Goal: Information Seeking & Learning: Find specific fact

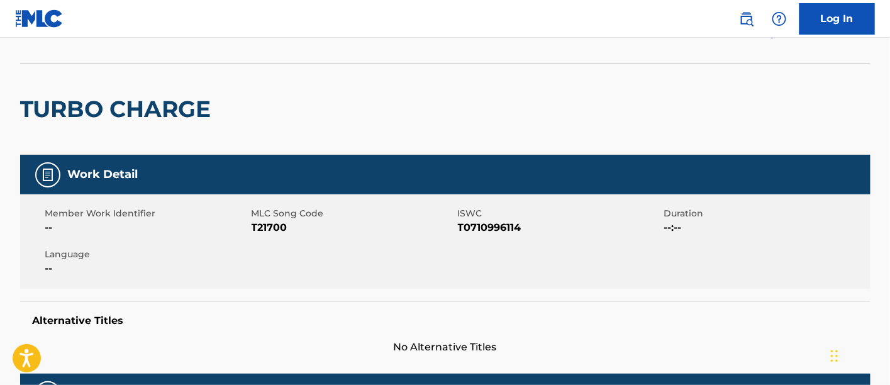
scroll to position [61, 0]
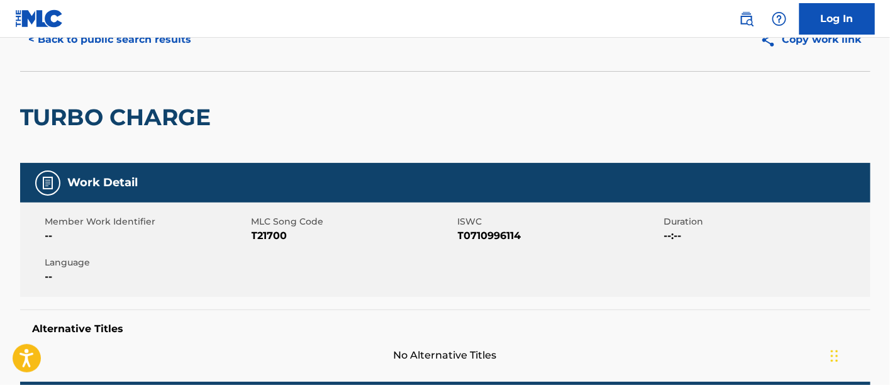
click at [135, 47] on button "< Back to public search results" at bounding box center [110, 39] width 180 height 31
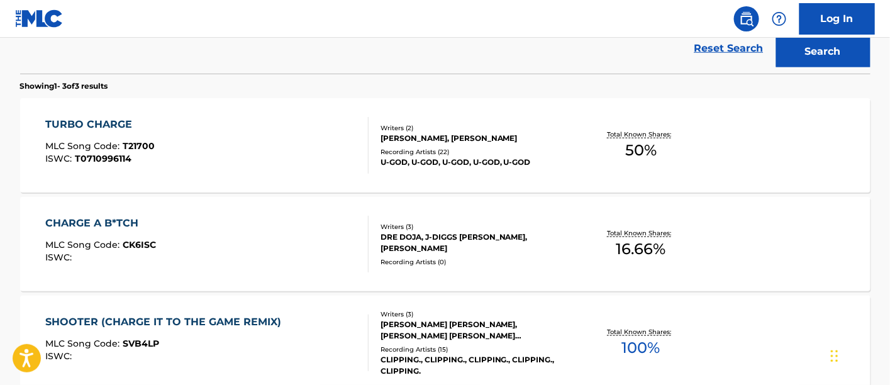
scroll to position [30, 0]
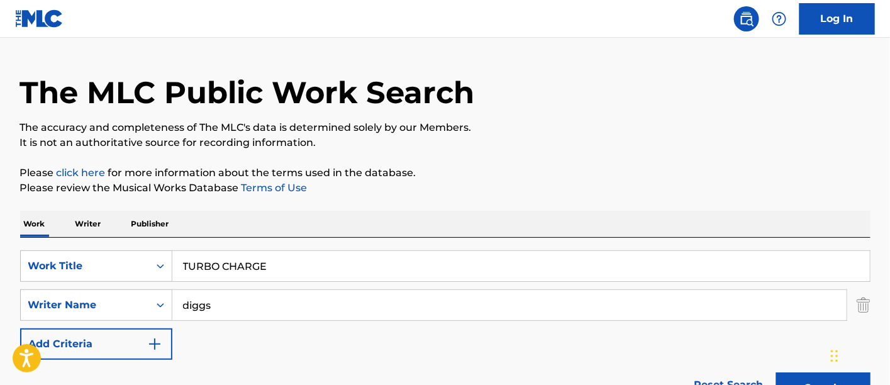
click at [558, 268] on input "TURBO CHARGE" at bounding box center [520, 266] width 697 height 30
paste input "IRON GOD CHAMBER"
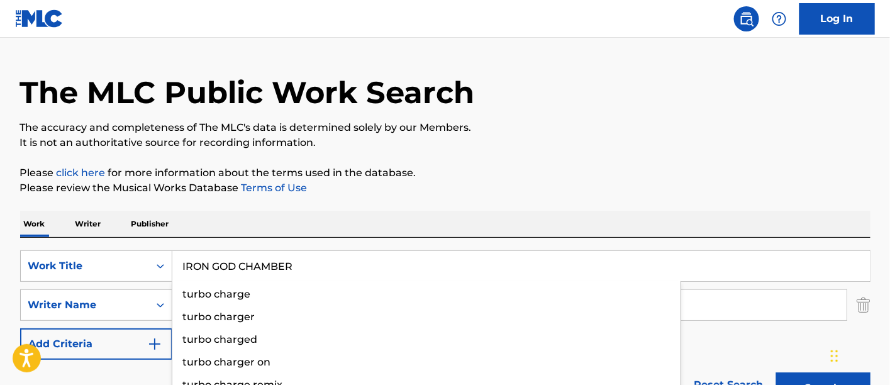
type input "IRON GOD CHAMBER"
click at [776, 372] on button "Search" at bounding box center [823, 387] width 94 height 31
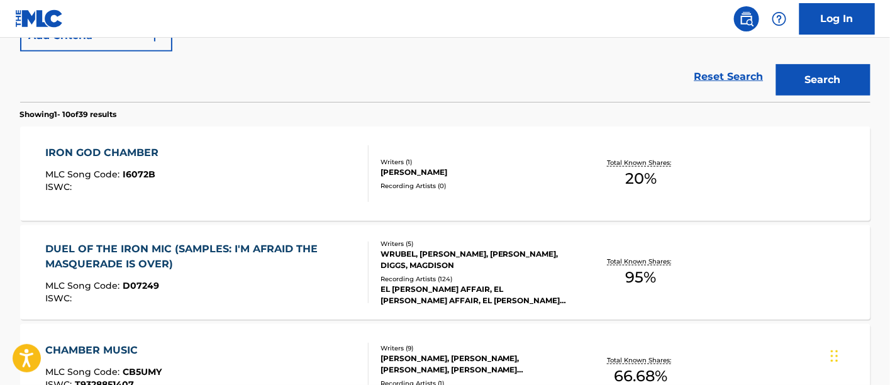
scroll to position [336, 0]
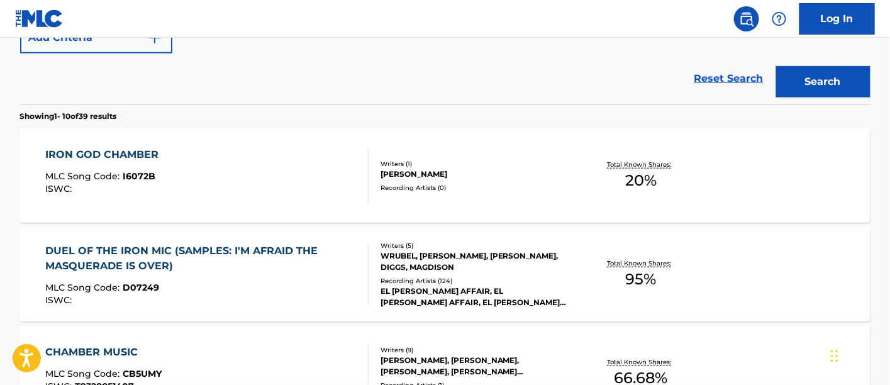
click at [409, 175] on div "[PERSON_NAME]" at bounding box center [475, 173] width 190 height 11
